Goal: Information Seeking & Learning: Learn about a topic

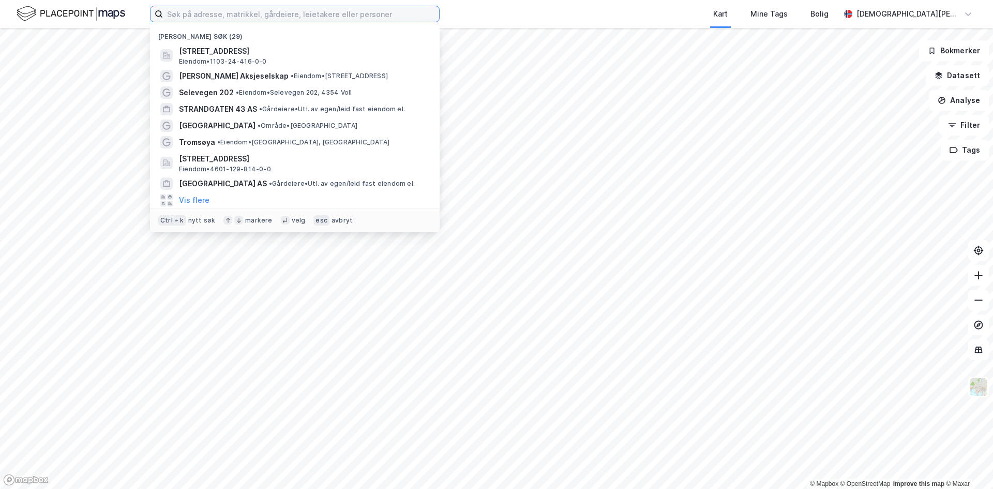
click at [250, 13] on input at bounding box center [301, 14] width 276 height 16
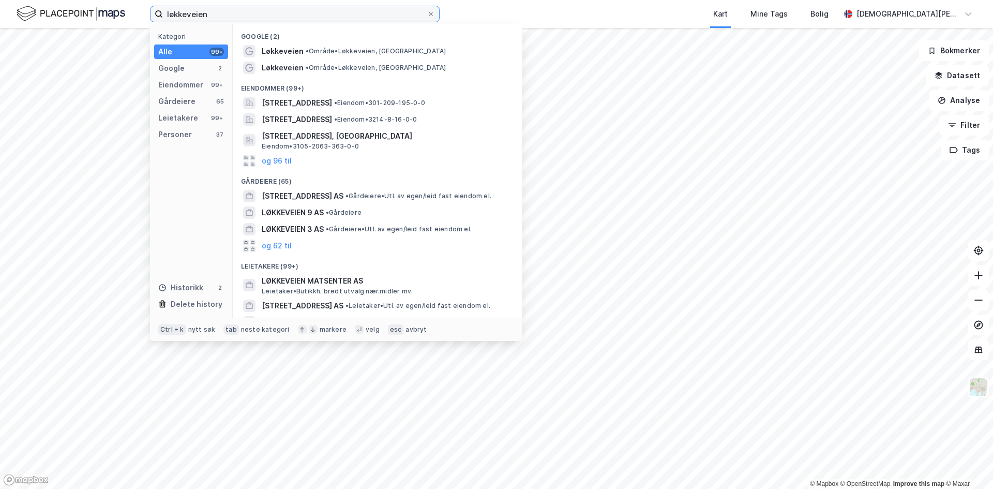
drag, startPoint x: 333, startPoint y: 12, endPoint x: 97, endPoint y: 12, distance: 235.9
click at [97, 12] on div "løkkeveien Kategori Alle 99+ Google 2 Eiendommer 99+ Gårdeiere 65 Leietakere 99…" at bounding box center [496, 14] width 993 height 28
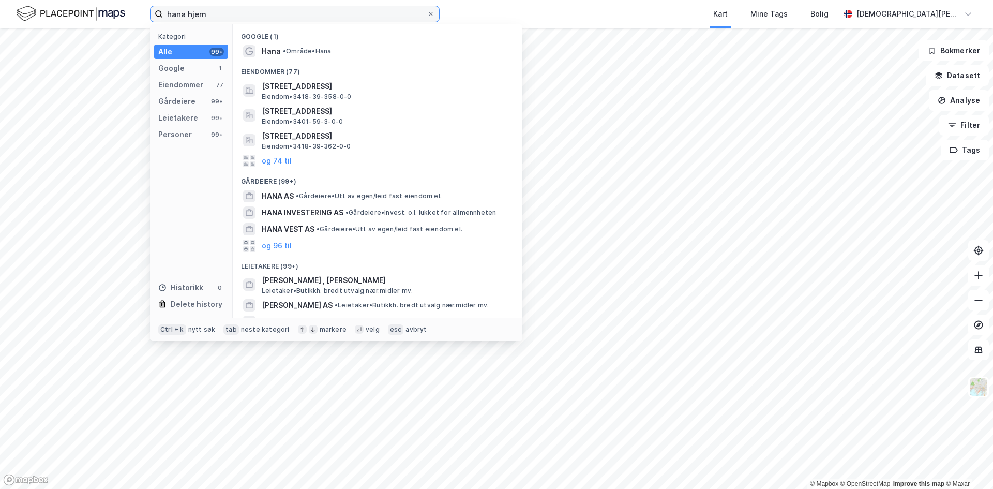
type input "hana hjem"
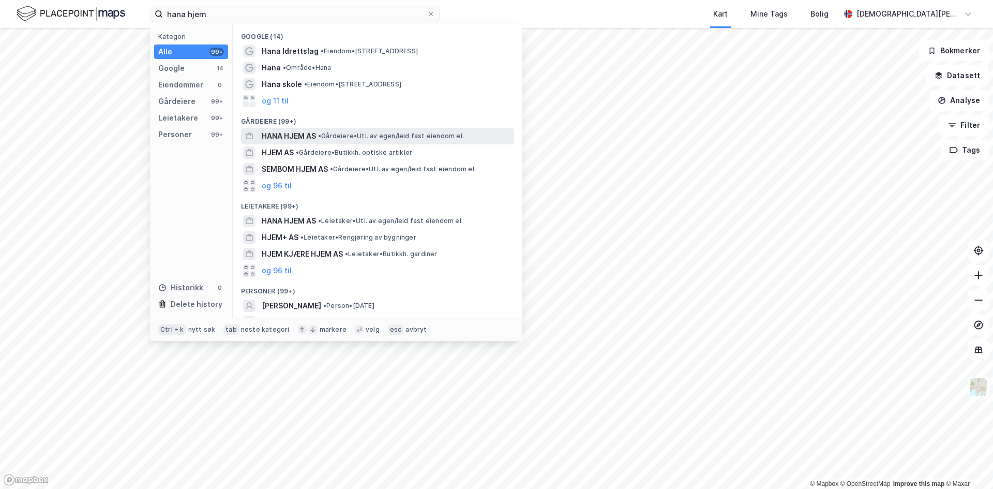
click at [295, 132] on span "HANA HJEM AS" at bounding box center [289, 136] width 54 height 12
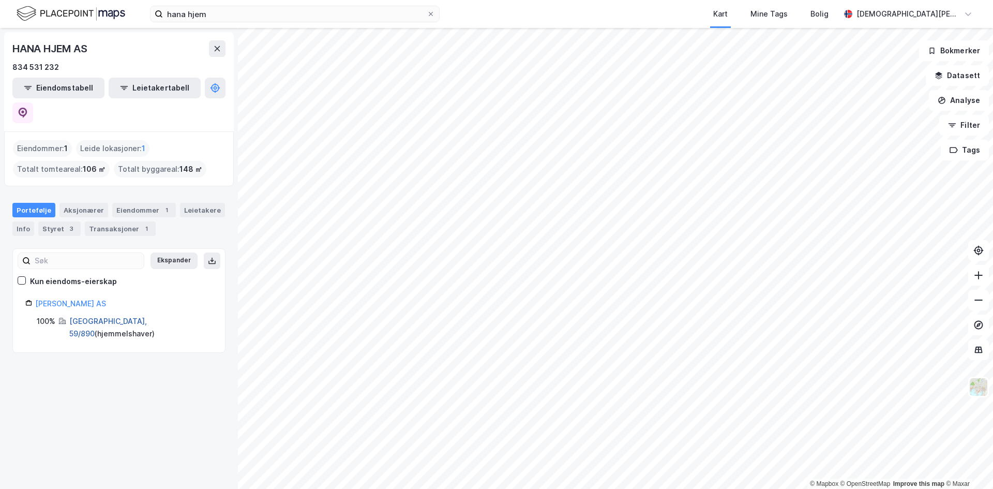
click at [108, 317] on link "[GEOGRAPHIC_DATA], 59/890" at bounding box center [108, 327] width 78 height 21
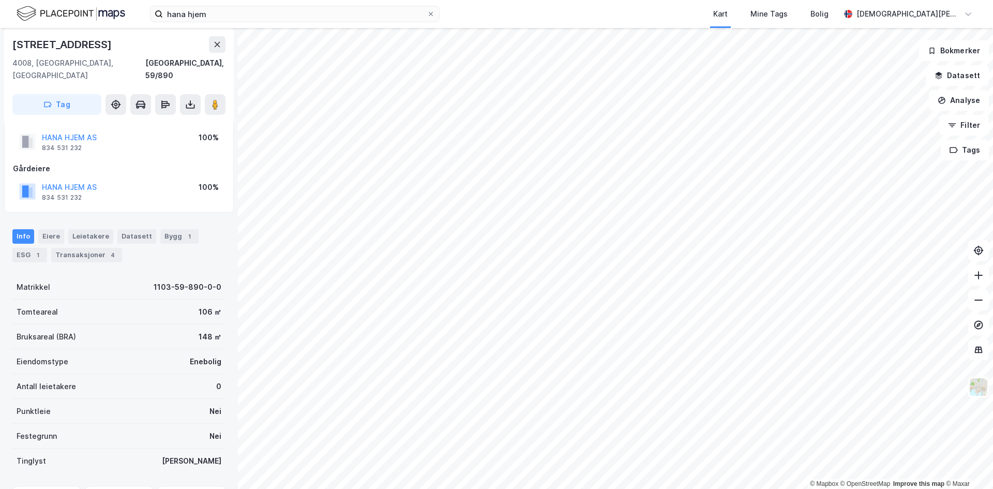
scroll to position [108, 0]
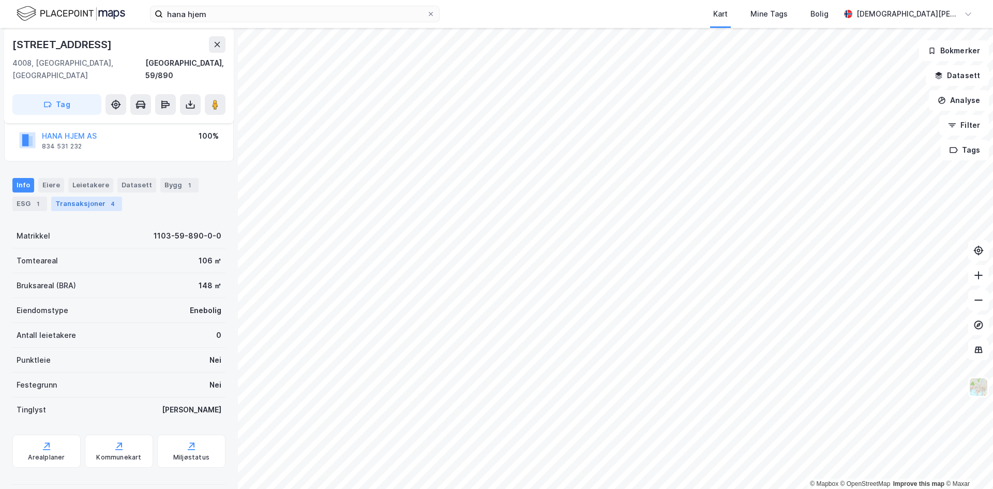
click at [82, 183] on div "Info [PERSON_NAME] Datasett Bygg 1 ESG 1 Transaksjoner 4" at bounding box center [118, 194] width 213 height 33
click at [86, 197] on div "Transaksjoner 4" at bounding box center [86, 204] width 71 height 14
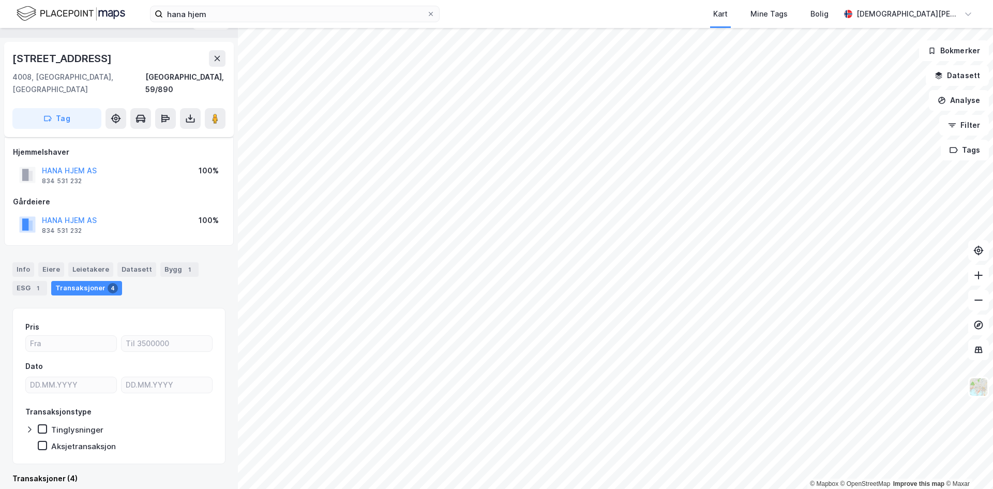
scroll to position [108, 0]
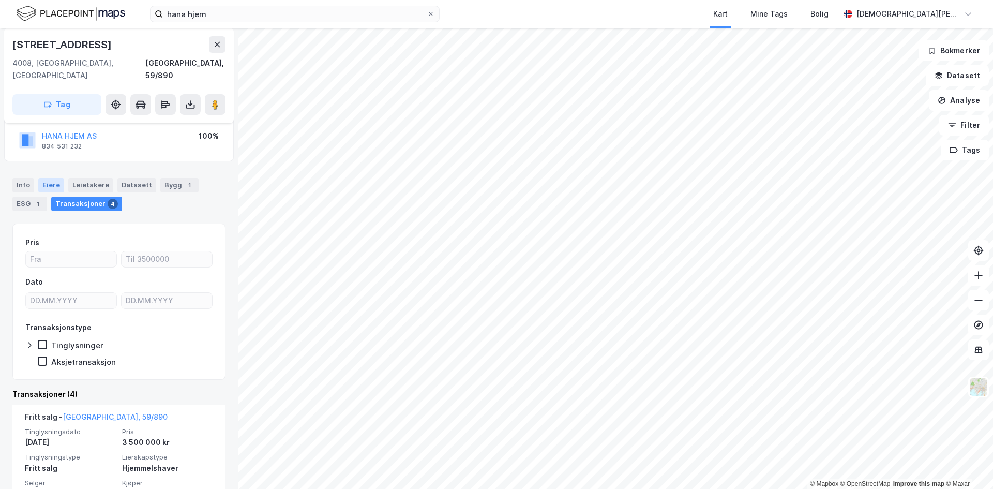
click at [55, 178] on div "Eiere" at bounding box center [51, 185] width 26 height 14
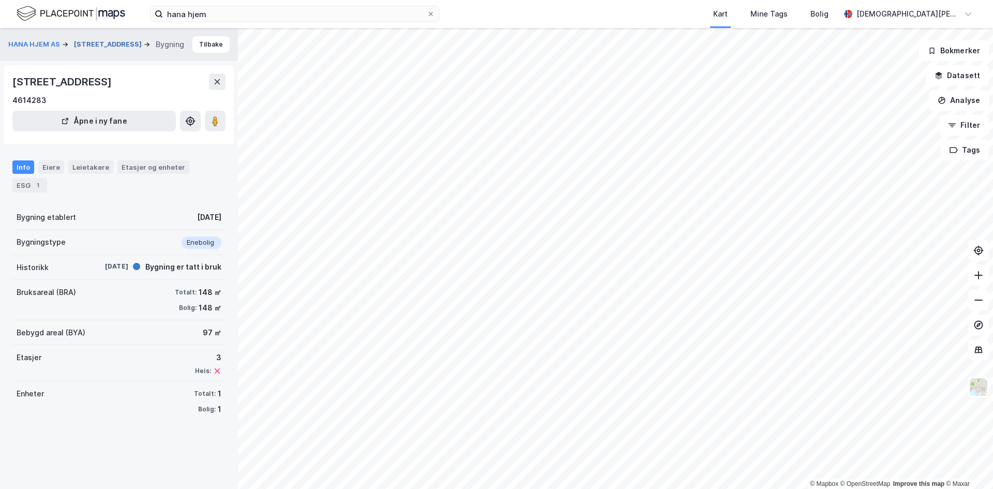
click at [104, 39] on button "[STREET_ADDRESS]" at bounding box center [109, 44] width 70 height 10
